Goal: Check status

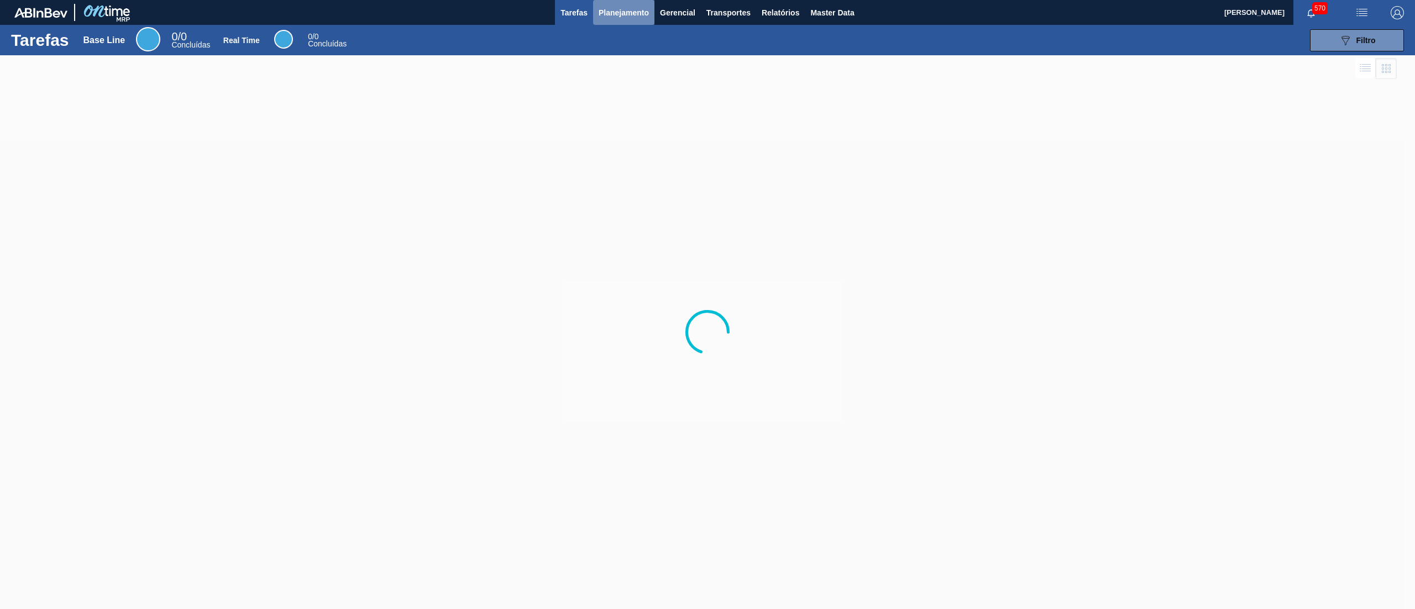
click at [618, 11] on span "Planejamento" at bounding box center [624, 12] width 50 height 13
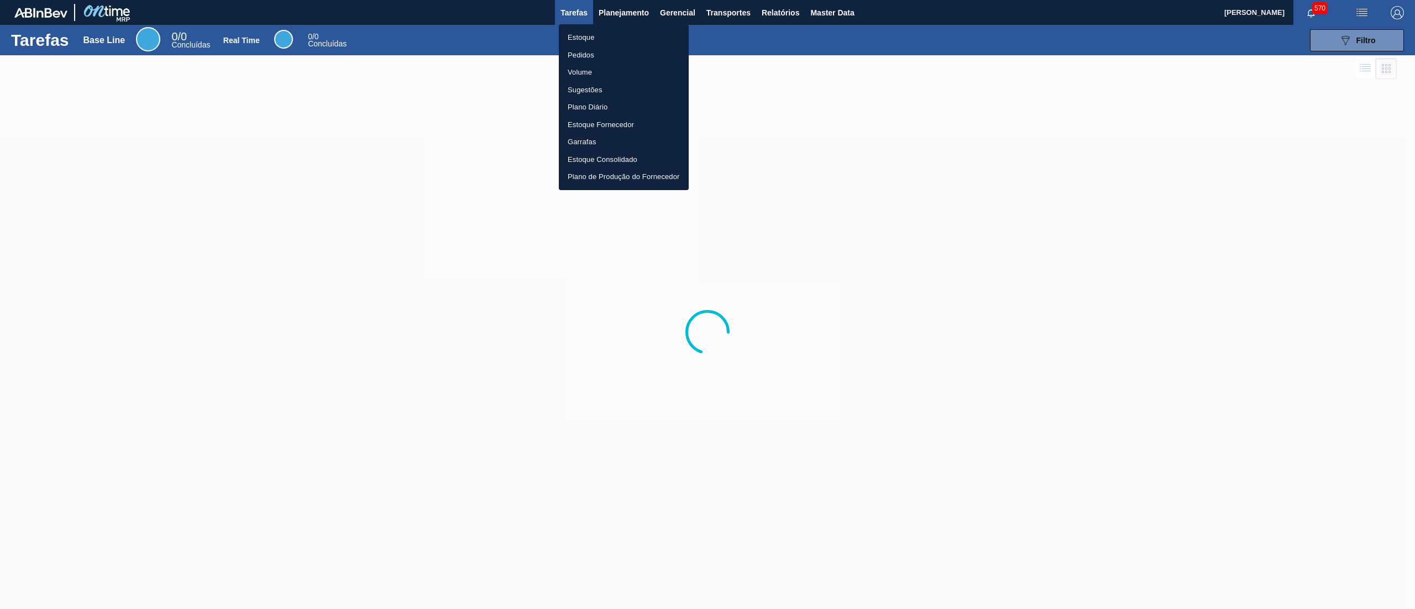
click at [606, 33] on li "Estoque" at bounding box center [624, 38] width 130 height 18
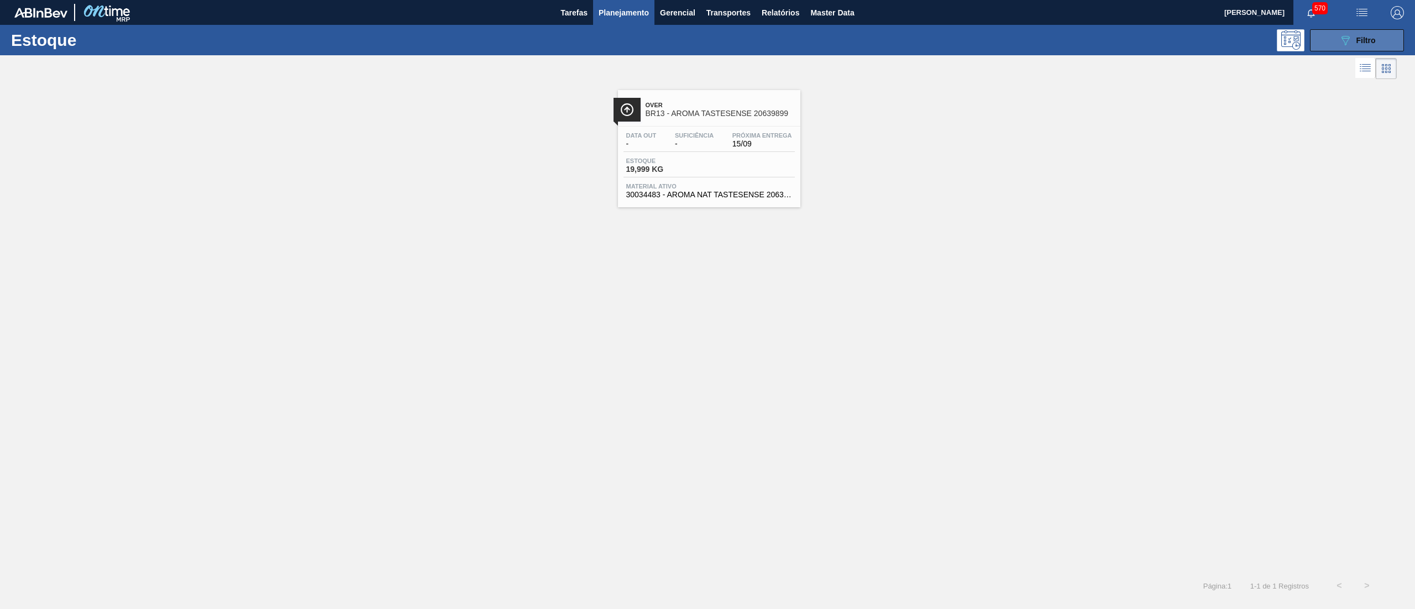
click at [1353, 41] on div "089F7B8B-B2A5-4AFE-B5C0-19BA573D28AC Filtro" at bounding box center [1357, 40] width 37 height 13
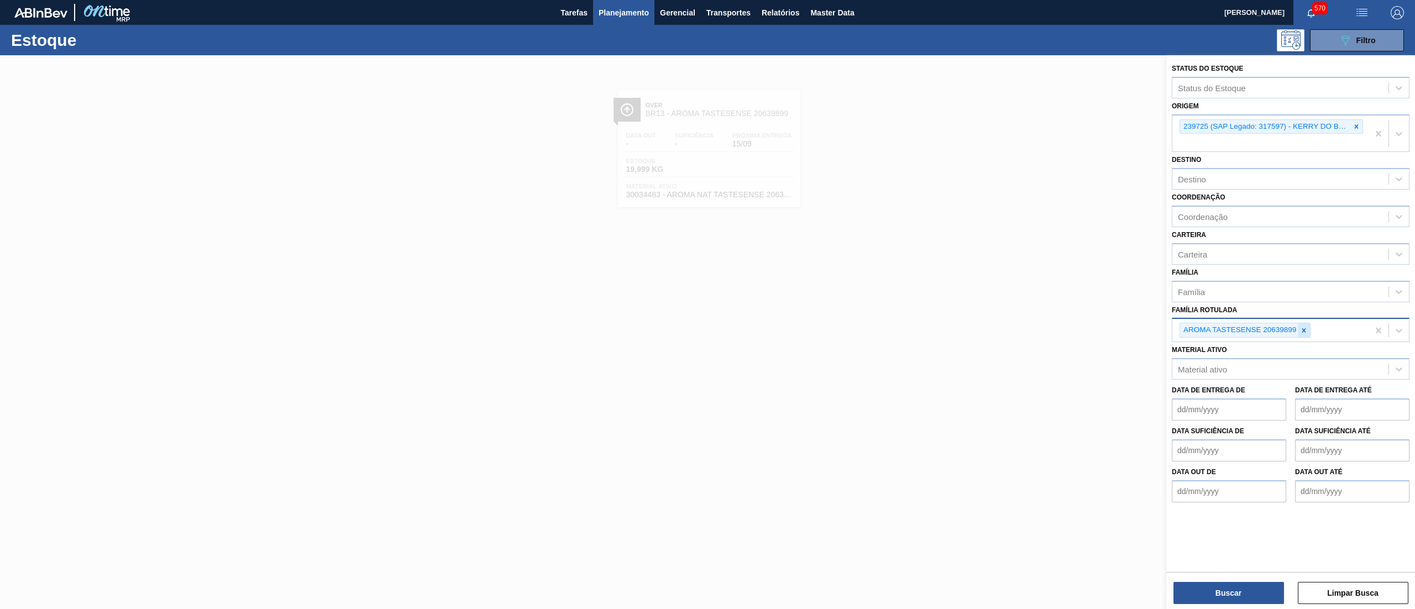
click at [1300, 323] on div at bounding box center [1304, 330] width 12 height 14
click at [1247, 285] on div "Família" at bounding box center [1280, 292] width 216 height 16
type input "kit"
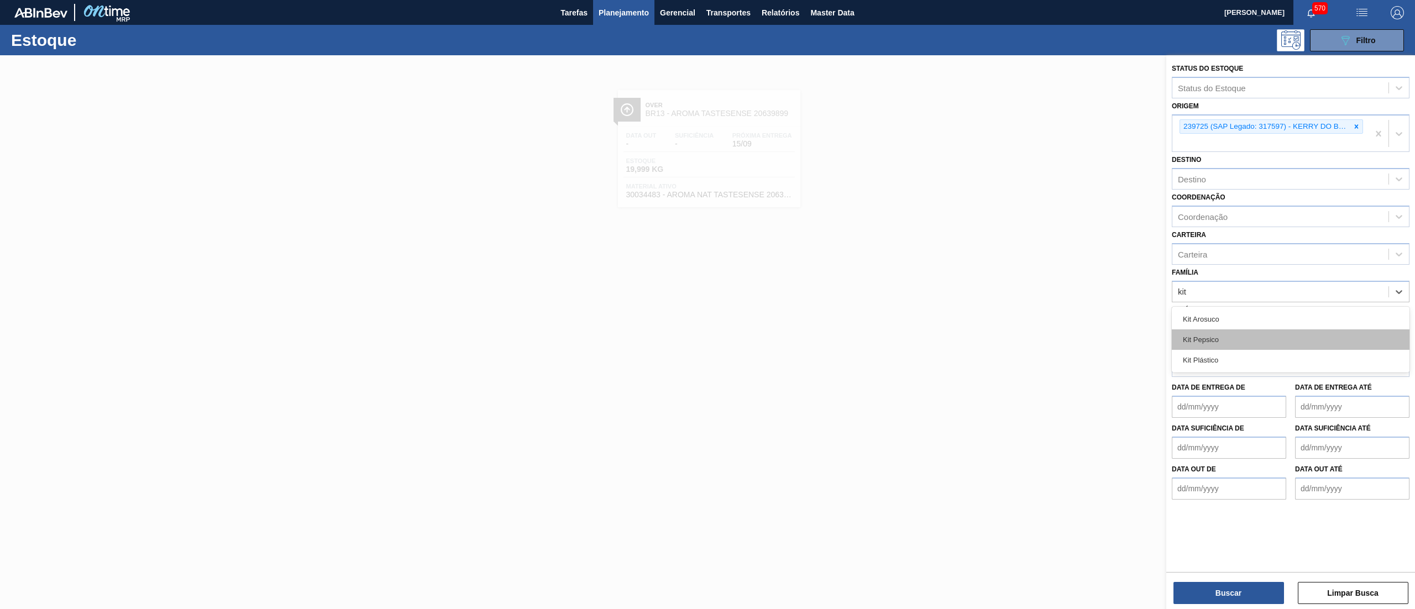
click at [1238, 338] on div "Kit Pepsico" at bounding box center [1291, 339] width 238 height 20
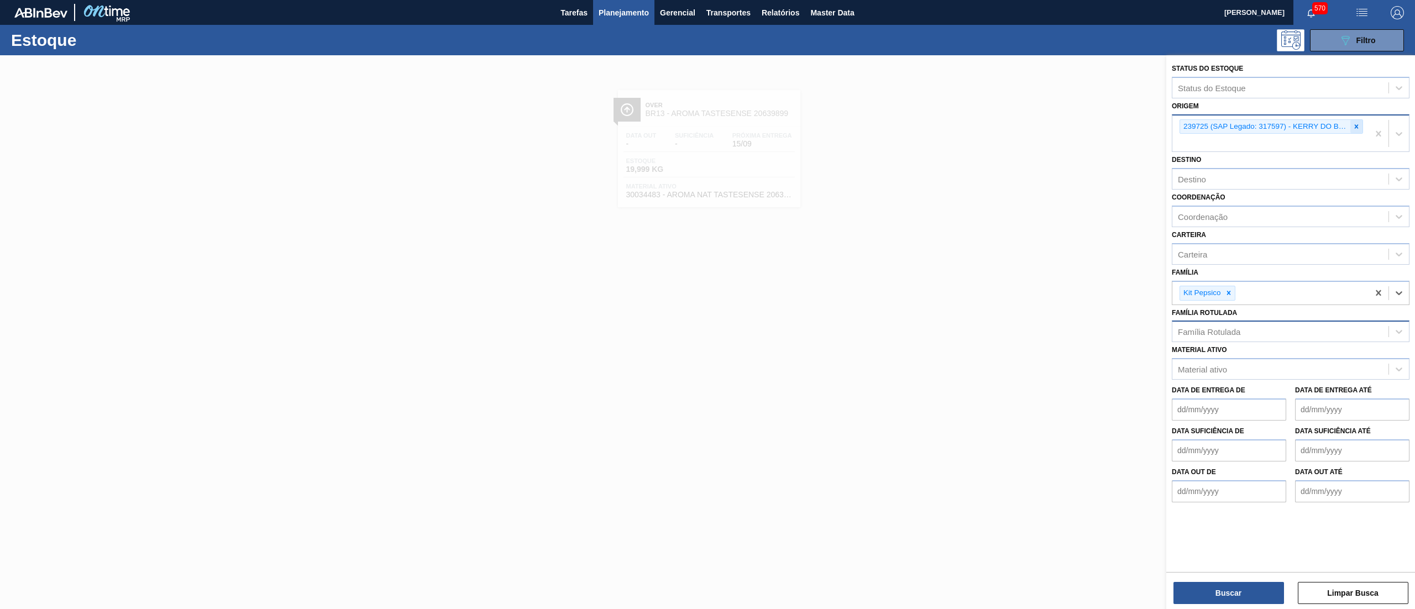
click at [1361, 128] on div at bounding box center [1356, 127] width 12 height 14
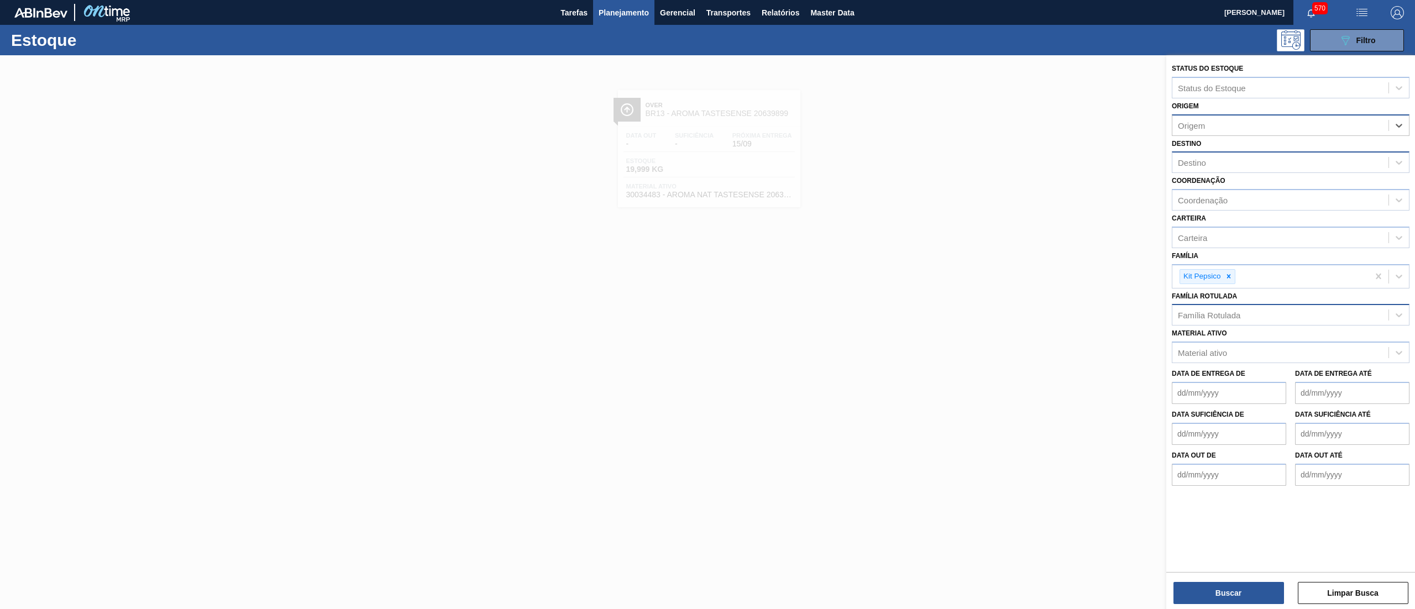
click at [1247, 161] on div "Destino" at bounding box center [1280, 163] width 216 height 16
type input "23"
click at [1234, 187] on div "BR23 - Jaguariúna" at bounding box center [1291, 190] width 238 height 20
click at [1247, 596] on button "Buscar" at bounding box center [1228, 593] width 111 height 22
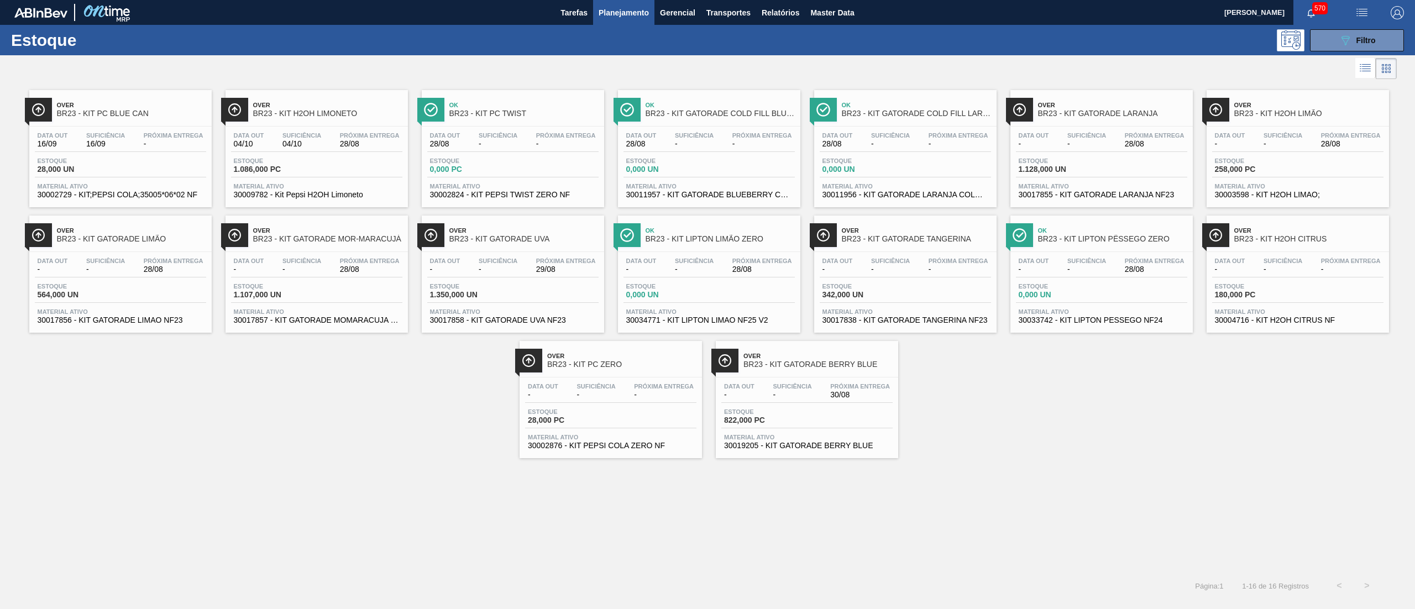
click at [905, 243] on span "BR23 - KIT GATORADE TANGERINA" at bounding box center [916, 239] width 149 height 8
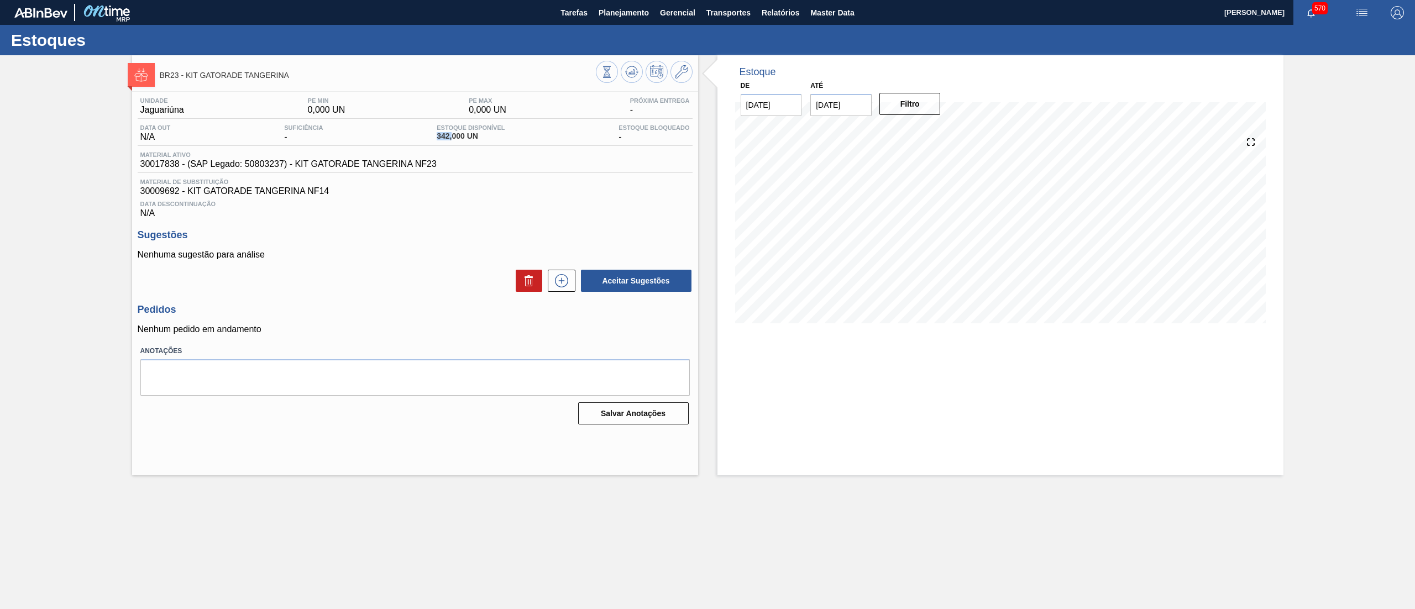
drag, startPoint x: 427, startPoint y: 139, endPoint x: 451, endPoint y: 138, distance: 24.3
click at [451, 138] on div "Data out N/A Suficiência - Estoque Disponível 342,000 UN [DEMOGRAPHIC_DATA] Blo…" at bounding box center [415, 135] width 555 height 22
